Goal: Check status: Check status

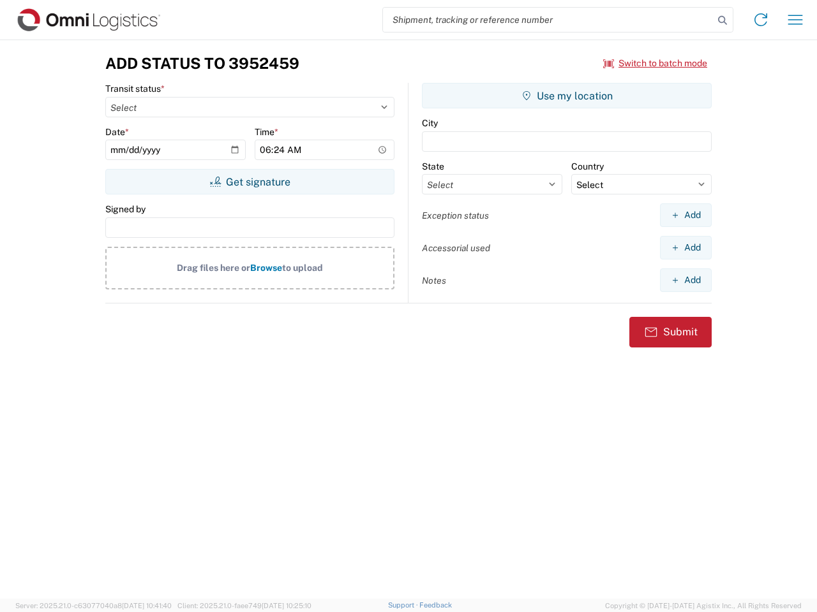
click at [548, 20] on input "search" at bounding box center [548, 20] width 330 height 24
click at [722, 20] on icon at bounding box center [722, 20] width 18 height 18
click at [760, 20] on icon at bounding box center [760, 20] width 20 height 20
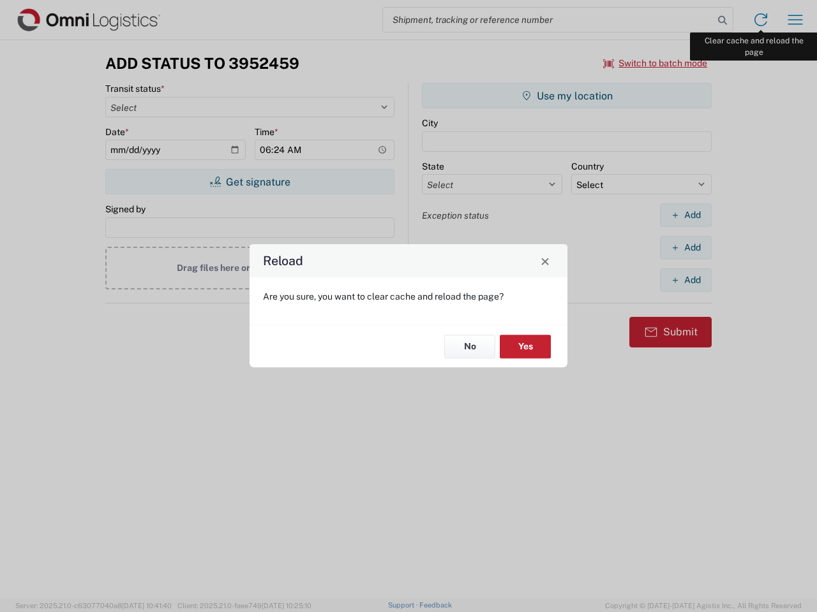
click at [795, 20] on div "Reload Are you sure, you want to clear cache and reload the page? No Yes" at bounding box center [408, 306] width 817 height 612
click at [655, 63] on div "Reload Are you sure, you want to clear cache and reload the page? No Yes" at bounding box center [408, 306] width 817 height 612
click at [249, 182] on div "Reload Are you sure, you want to clear cache and reload the page? No Yes" at bounding box center [408, 306] width 817 height 612
click at [567, 96] on div "Reload Are you sure, you want to clear cache and reload the page? No Yes" at bounding box center [408, 306] width 817 height 612
click at [685, 215] on div "Reload Are you sure, you want to clear cache and reload the page? No Yes" at bounding box center [408, 306] width 817 height 612
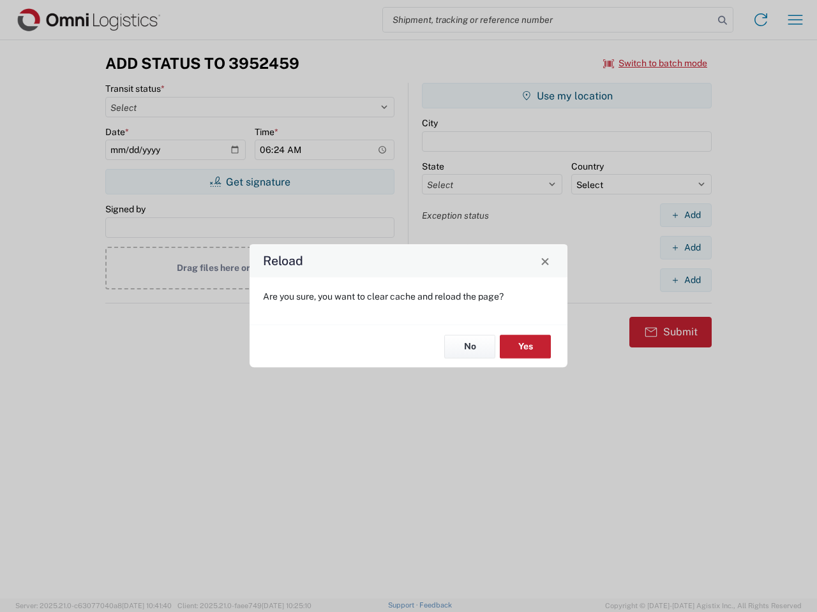
click at [685, 248] on div "Reload Are you sure, you want to clear cache and reload the page? No Yes" at bounding box center [408, 306] width 817 height 612
click at [685, 280] on div "Reload Are you sure, you want to clear cache and reload the page? No Yes" at bounding box center [408, 306] width 817 height 612
